Goal: Task Accomplishment & Management: Complete application form

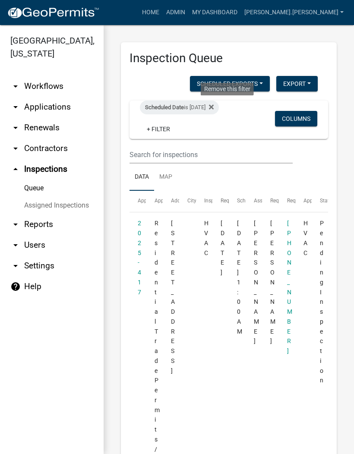
click at [214, 108] on icon at bounding box center [211, 107] width 5 height 5
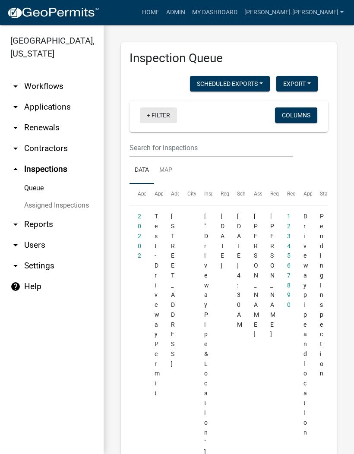
click at [156, 112] on link "+ Filter" at bounding box center [158, 116] width 37 height 16
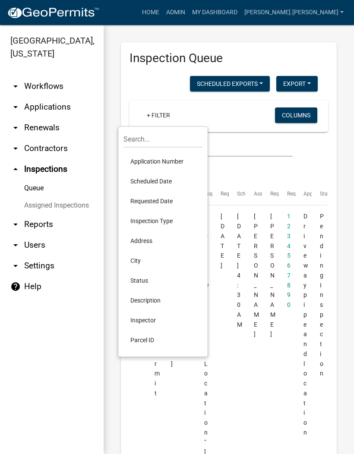
click at [169, 181] on li "Scheduled Date" at bounding box center [163, 182] width 79 height 20
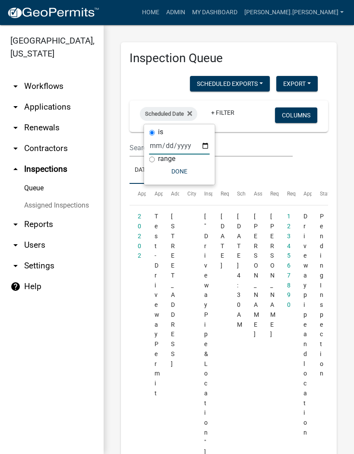
click at [177, 146] on input "date" at bounding box center [179, 146] width 60 height 18
type input "[DATE]"
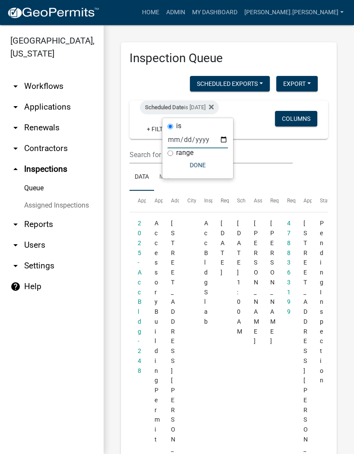
click at [190, 173] on button "Done" at bounding box center [198, 166] width 60 height 16
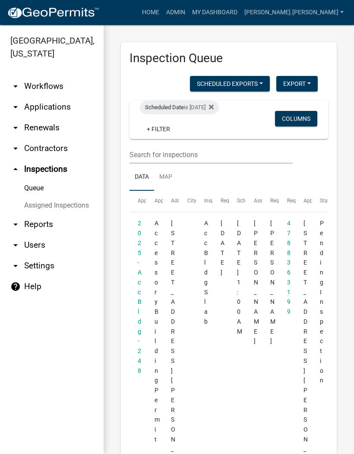
click at [138, 295] on link "2025-Acc Bldg-248" at bounding box center [140, 297] width 4 height 154
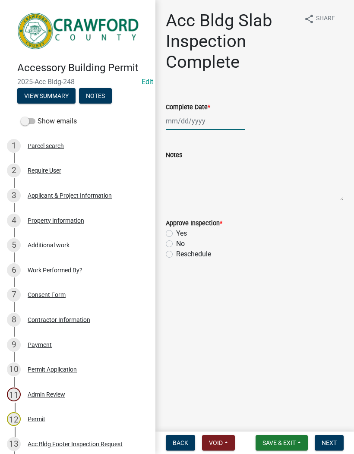
click at [194, 123] on div at bounding box center [205, 121] width 79 height 18
select select "10"
select select "2025"
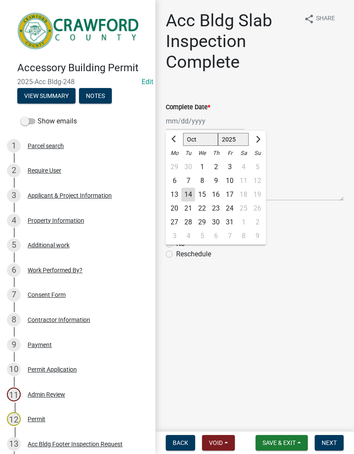
click at [187, 195] on div "14" at bounding box center [188, 195] width 14 height 14
type input "[DATE]"
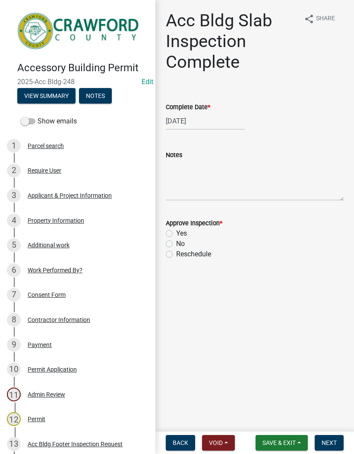
click at [176, 234] on label "Yes" at bounding box center [181, 234] width 11 height 10
click at [176, 234] on input "Yes" at bounding box center [179, 232] width 6 height 6
radio input "true"
click at [332, 438] on button "Next" at bounding box center [329, 443] width 29 height 16
